Goal: Find specific page/section: Find specific page/section

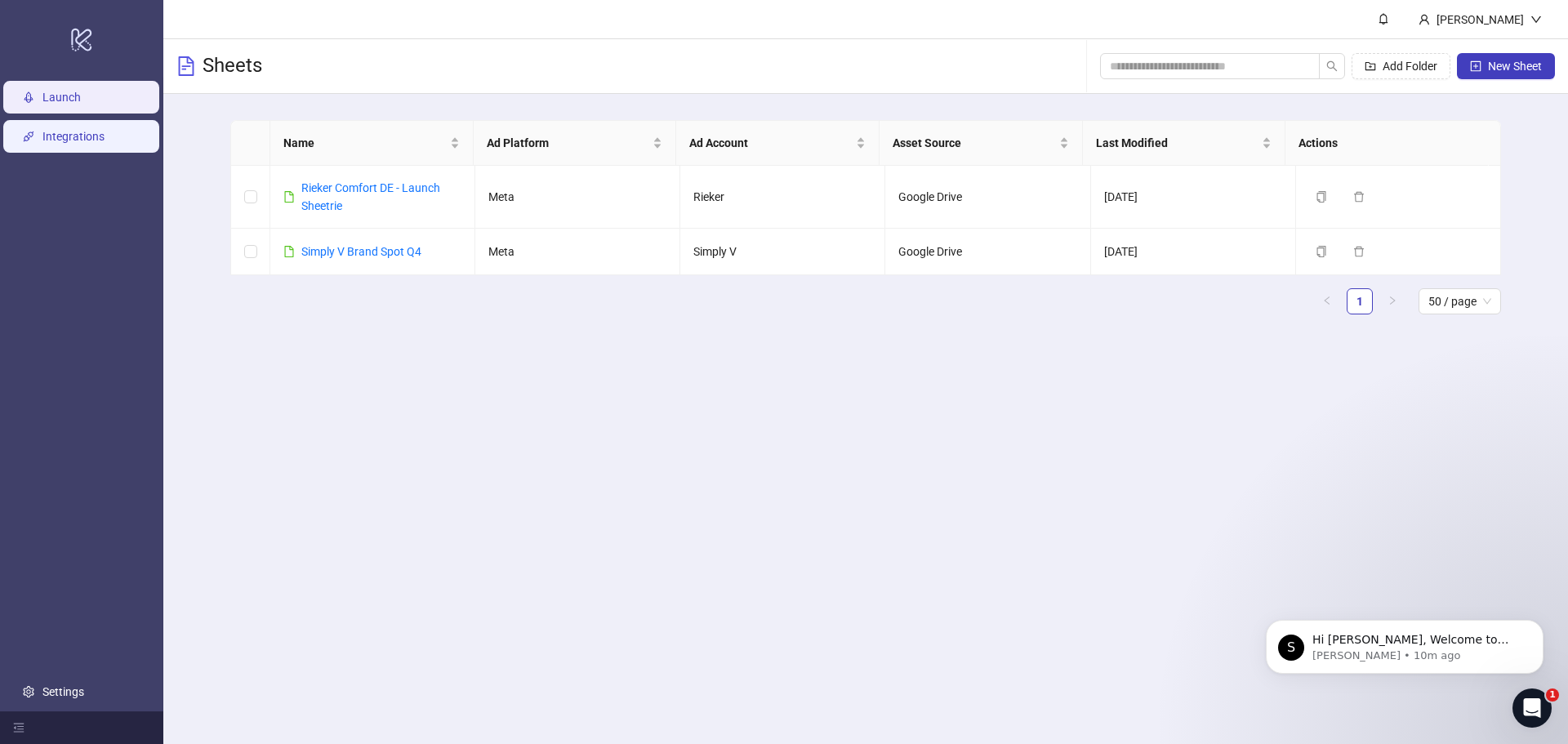
click at [72, 138] on link "Integrations" at bounding box center [73, 136] width 62 height 13
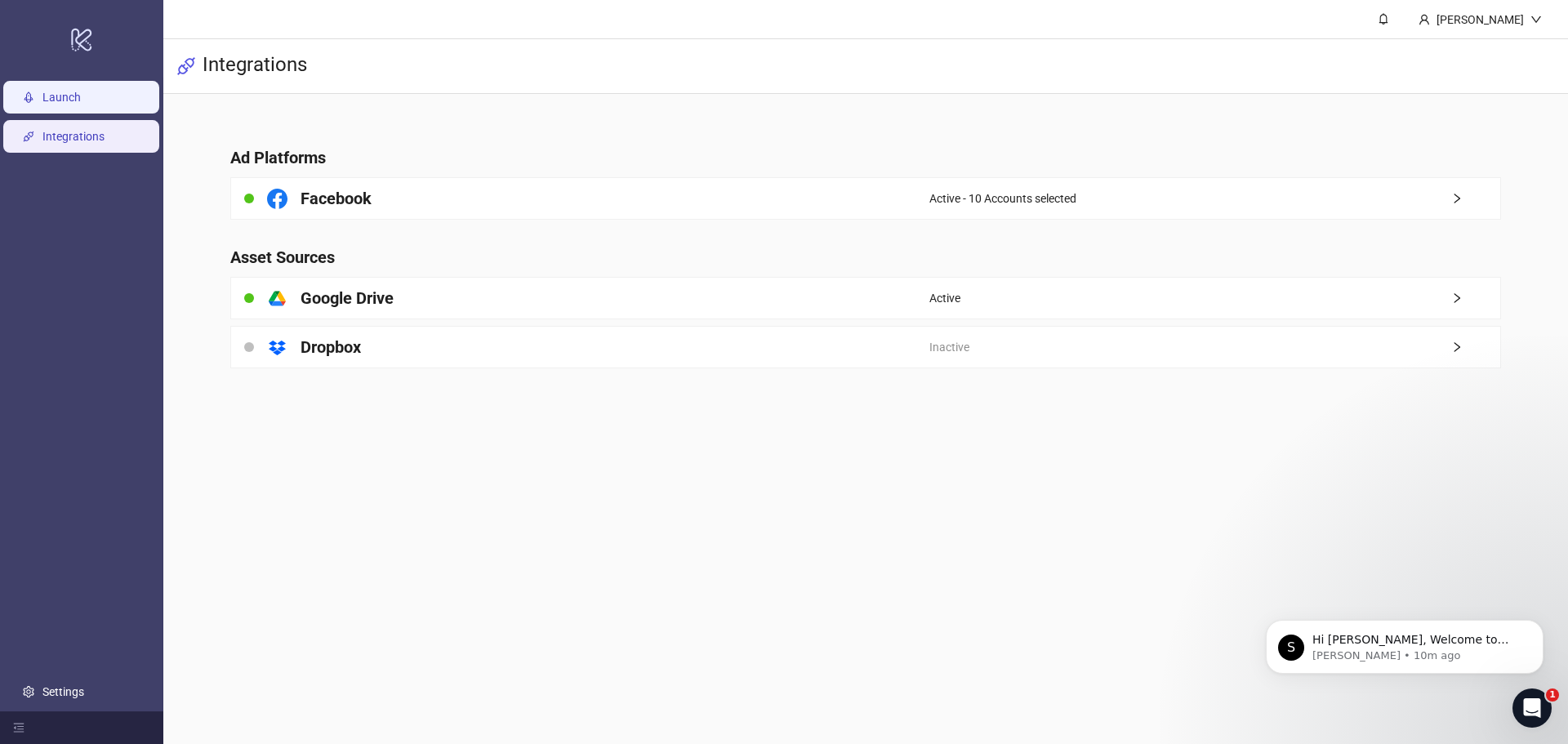
click at [65, 101] on link "Launch" at bounding box center [61, 98] width 38 height 13
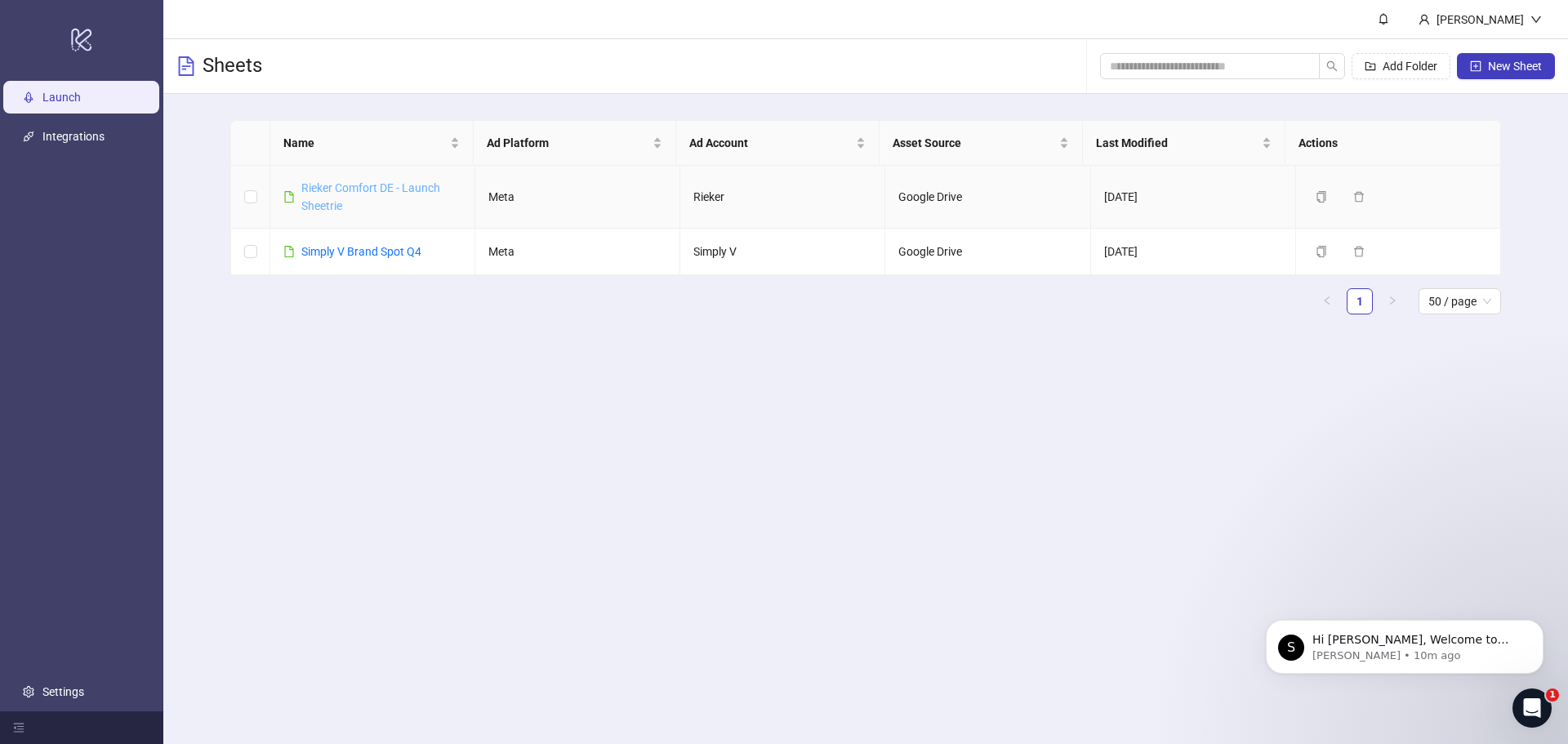
click at [389, 193] on link "Rieker Comfort DE - Launch Sheetrie" at bounding box center [371, 197] width 139 height 31
